Goal: Find specific page/section: Find specific page/section

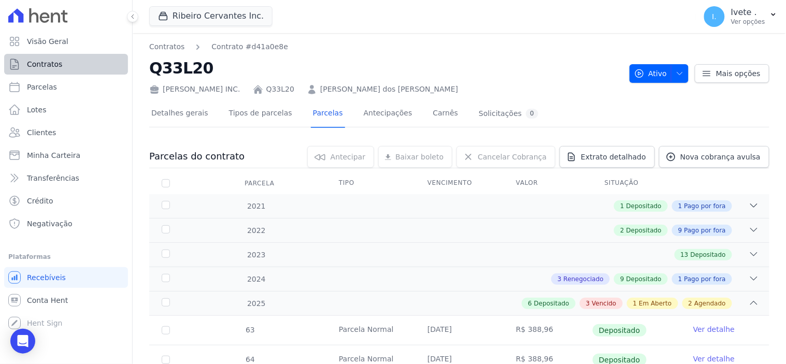
scroll to position [345, 0]
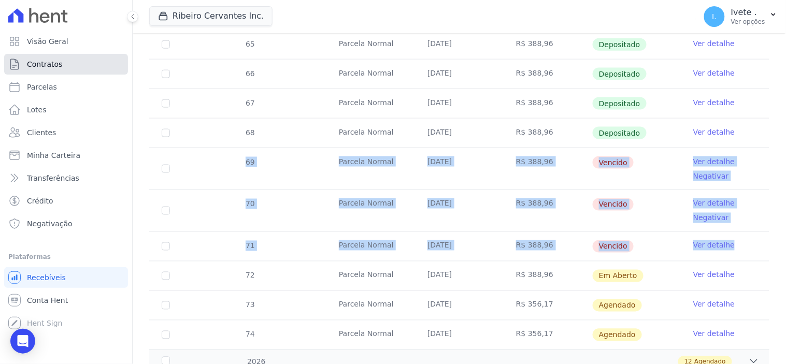
click at [74, 65] on link "Contratos" at bounding box center [66, 64] width 124 height 21
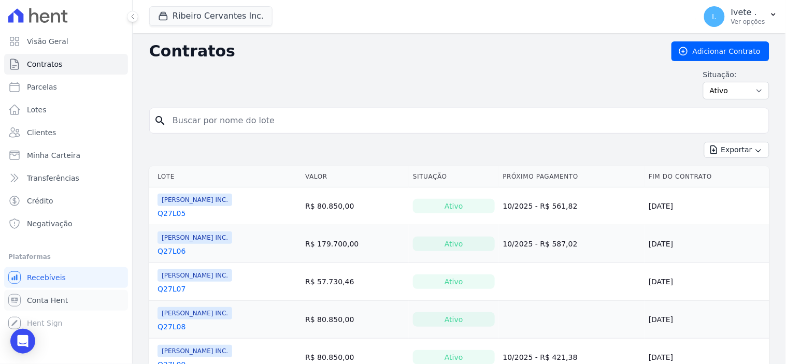
click at [45, 296] on span "Conta Hent" at bounding box center [47, 300] width 41 height 10
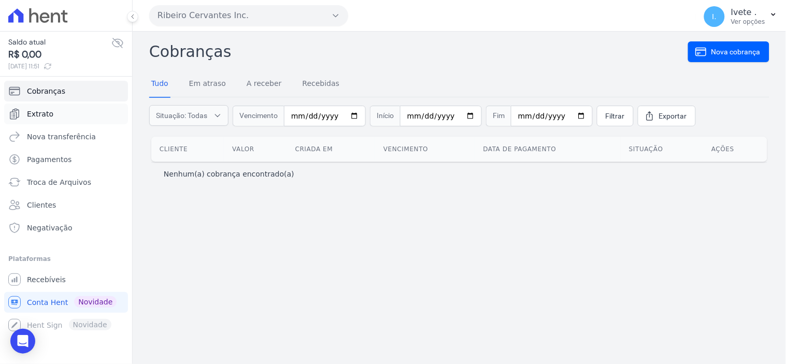
click at [45, 113] on span "Extrato" at bounding box center [40, 114] width 26 height 10
